Goal: Transaction & Acquisition: Purchase product/service

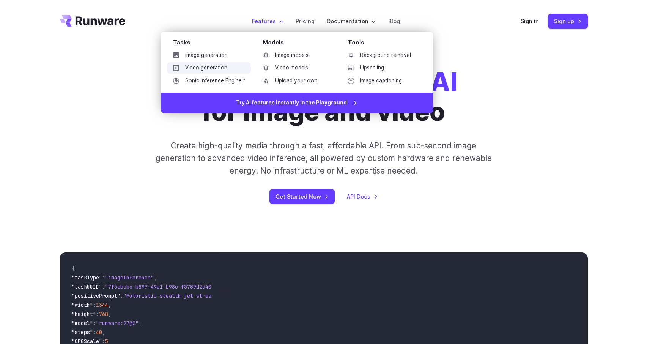
click at [213, 71] on link "Video generation" at bounding box center [209, 67] width 84 height 11
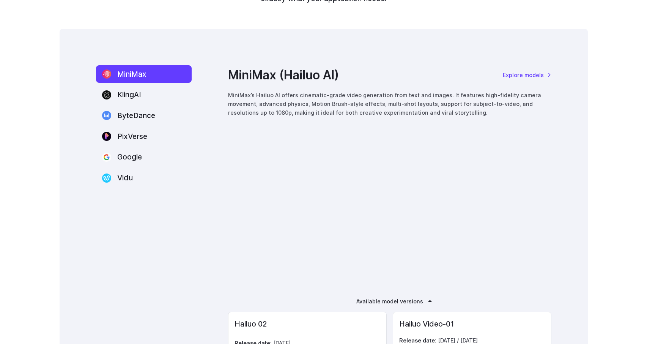
scroll to position [998, 0]
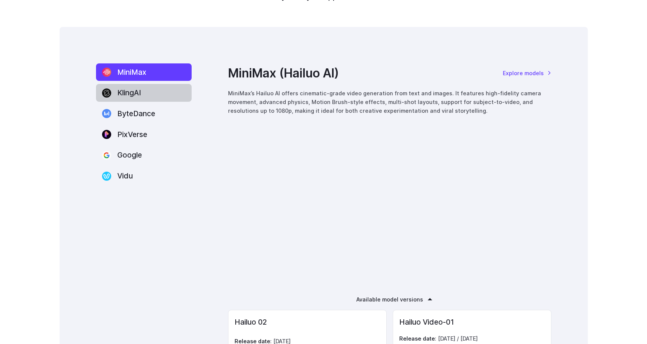
click at [123, 94] on label "KlingAI" at bounding box center [144, 93] width 96 height 18
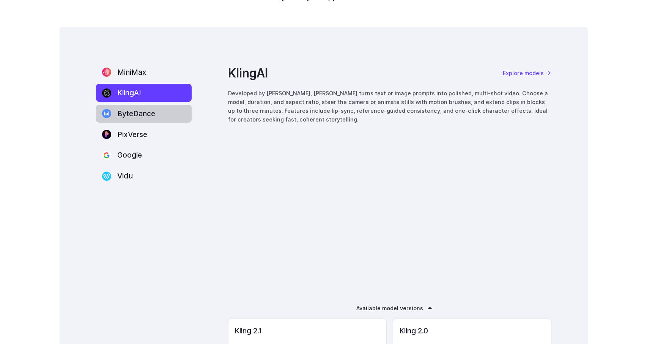
click at [124, 118] on label "ByteDance" at bounding box center [144, 114] width 96 height 18
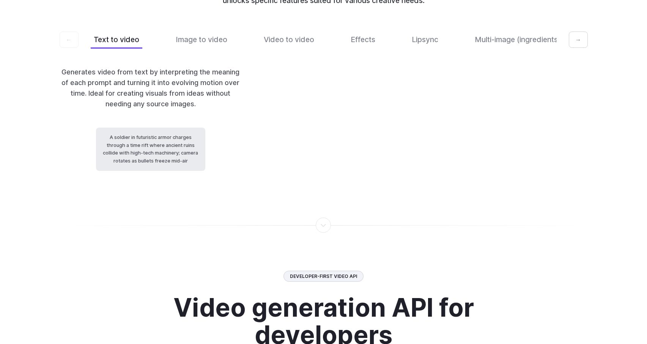
scroll to position [1597, 0]
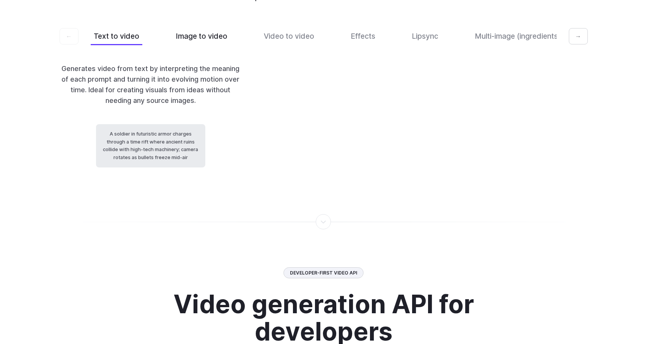
click at [188, 45] on button "Image to video" at bounding box center [202, 36] width 58 height 18
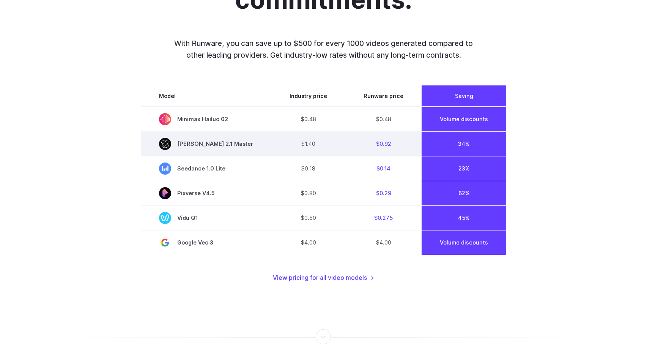
scroll to position [527, 0]
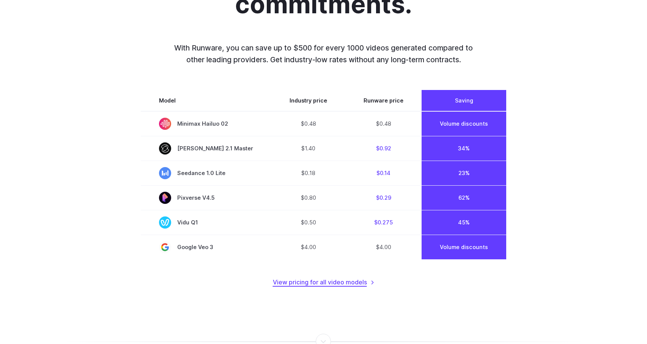
click at [337, 283] on link "View pricing for all video models" at bounding box center [324, 282] width 102 height 10
